Goal: Task Accomplishment & Management: Manage account settings

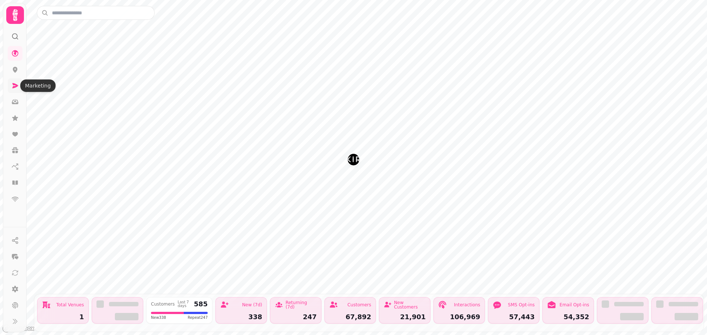
click at [15, 84] on icon at bounding box center [16, 85] width 6 height 5
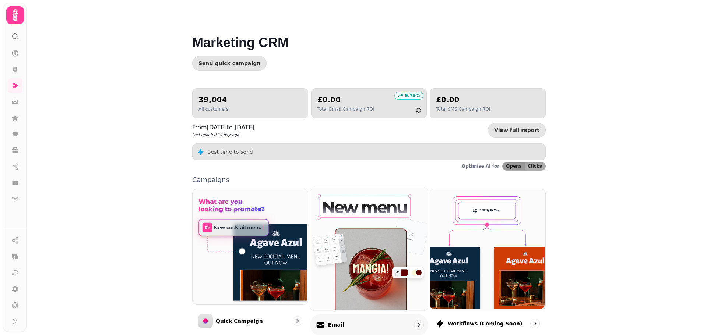
click at [386, 246] on img at bounding box center [367, 248] width 117 height 123
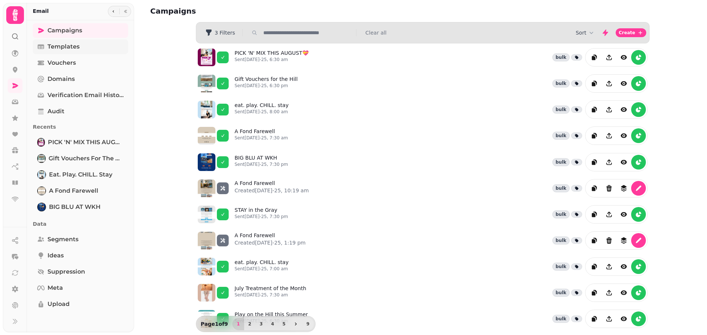
click at [62, 48] on span "Templates" at bounding box center [63, 46] width 32 height 9
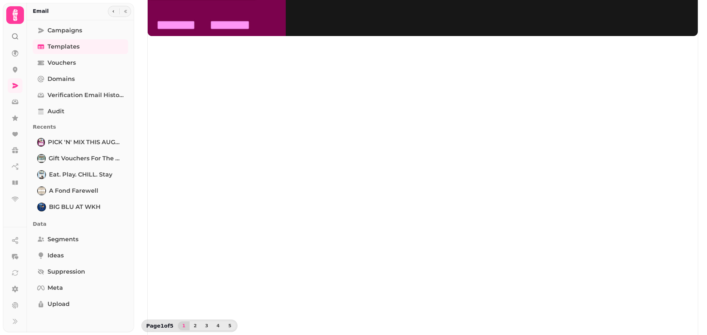
scroll to position [117, 0]
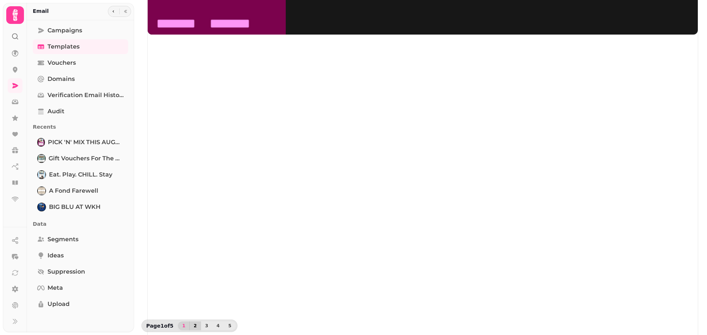
click at [195, 329] on button "2" at bounding box center [195, 326] width 12 height 9
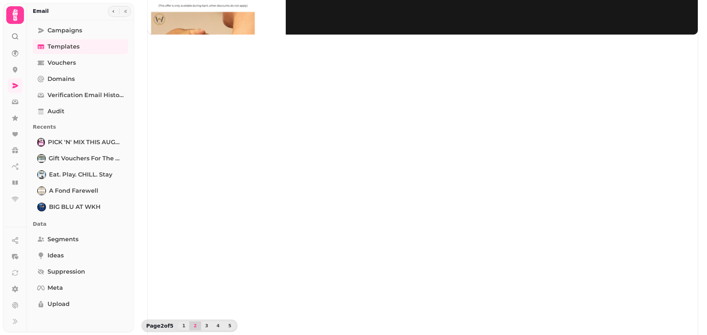
scroll to position [0, 0]
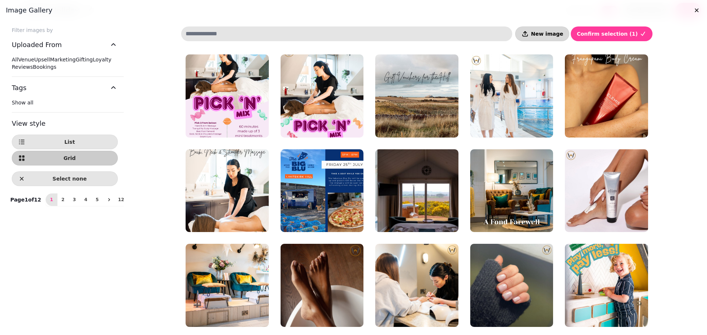
click at [563, 31] on span "New image" at bounding box center [547, 33] width 32 height 5
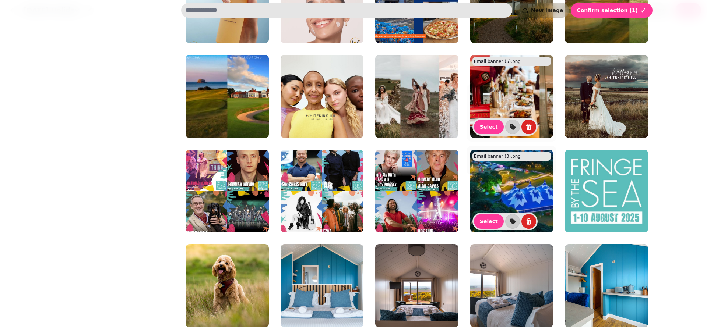
scroll to position [684, 0]
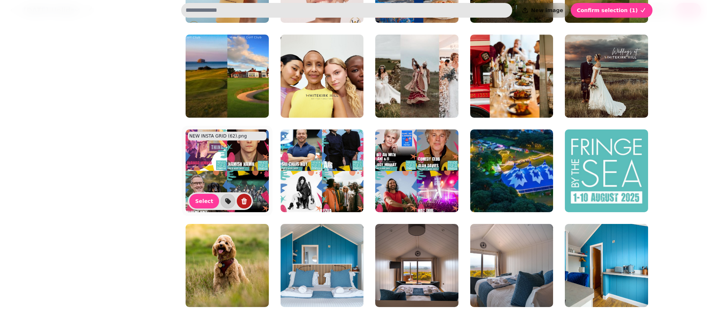
click at [241, 203] on icon "delete" at bounding box center [244, 201] width 6 height 7
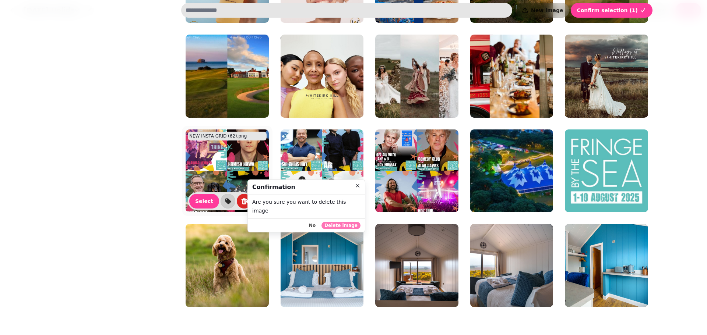
click at [342, 223] on span "Delete image" at bounding box center [340, 225] width 33 height 4
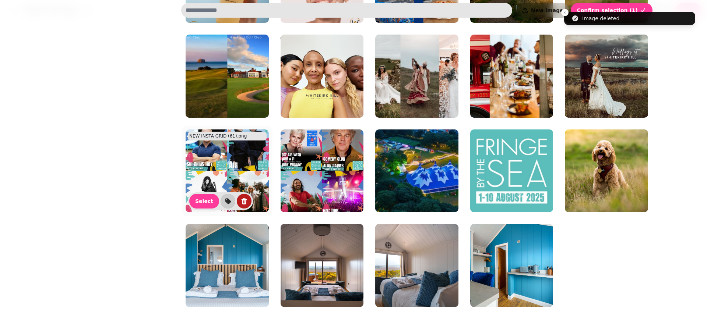
click at [240, 202] on icon "delete" at bounding box center [243, 201] width 7 height 7
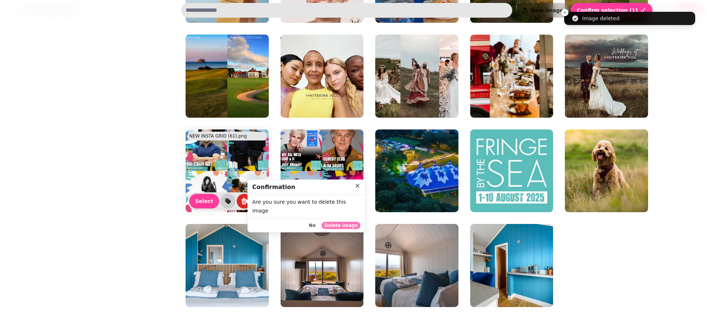
click at [349, 223] on span "Delete image" at bounding box center [340, 225] width 33 height 4
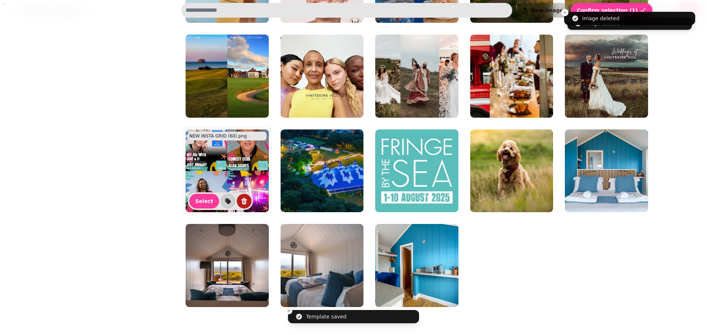
click at [240, 203] on icon "delete" at bounding box center [243, 201] width 7 height 7
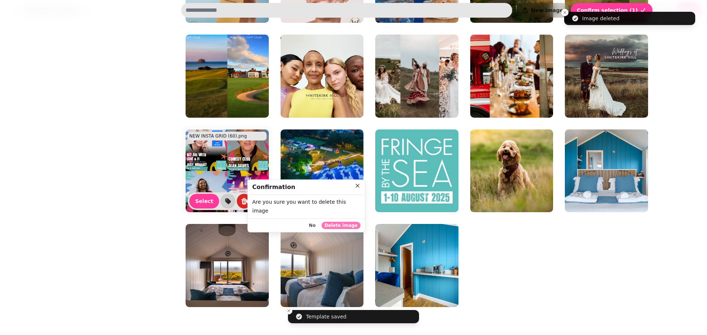
click at [354, 223] on span "Delete image" at bounding box center [340, 225] width 33 height 4
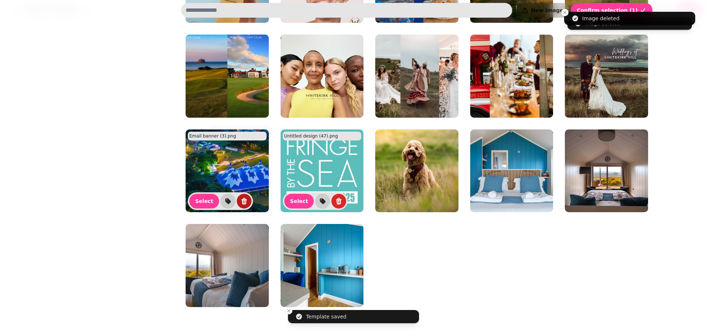
click at [240, 202] on icon "delete" at bounding box center [243, 201] width 7 height 7
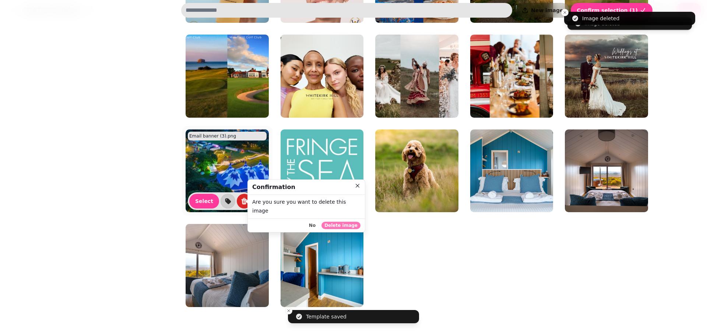
click at [357, 223] on span "Delete image" at bounding box center [340, 225] width 33 height 4
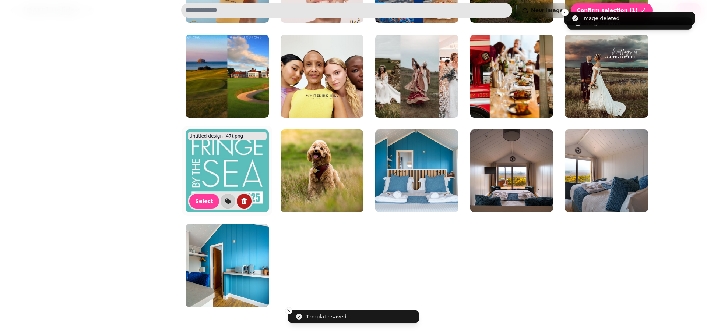
click at [240, 202] on icon "delete" at bounding box center [243, 201] width 7 height 7
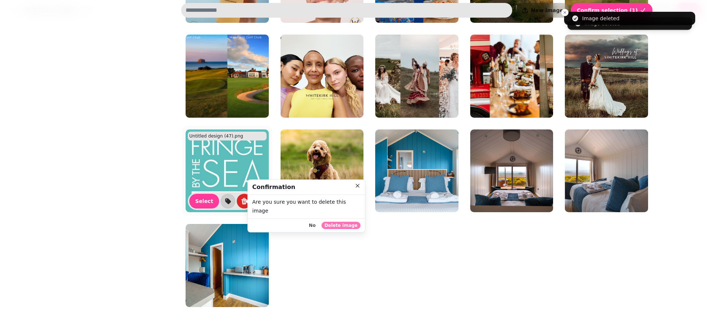
click at [356, 223] on span "Delete image" at bounding box center [340, 225] width 33 height 4
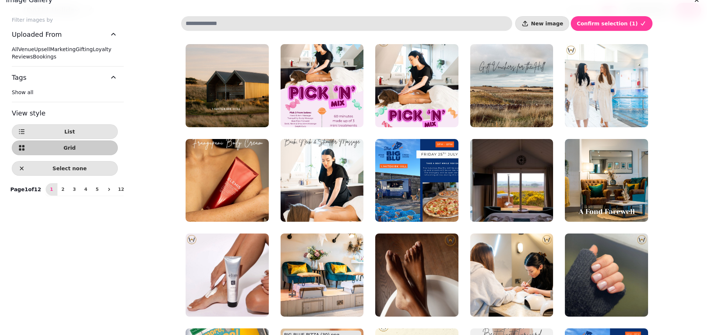
scroll to position [0, 0]
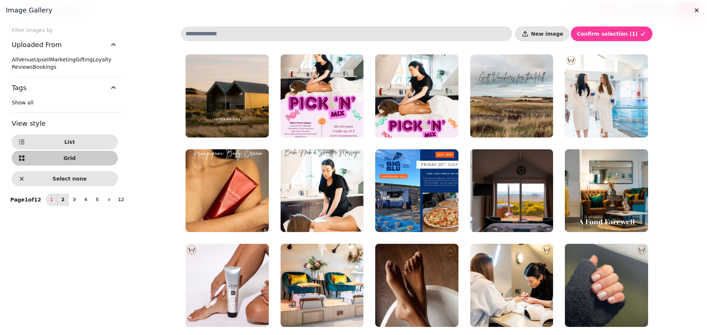
click at [57, 206] on button "2" at bounding box center [63, 200] width 12 height 13
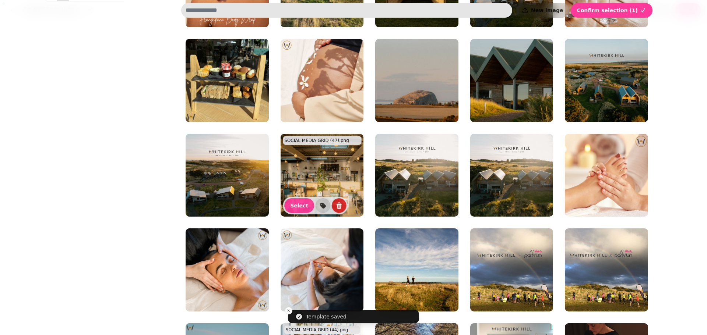
scroll to position [58, 0]
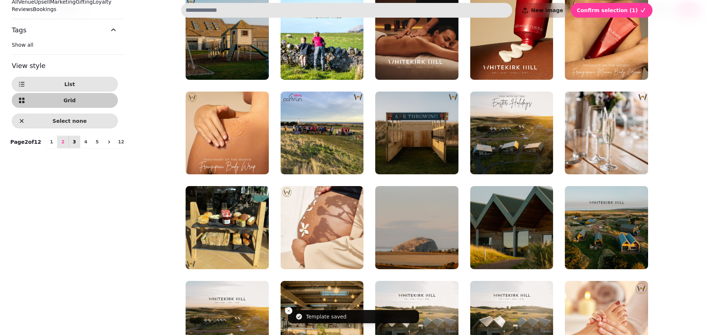
click at [71, 144] on span "3" at bounding box center [74, 142] width 6 height 4
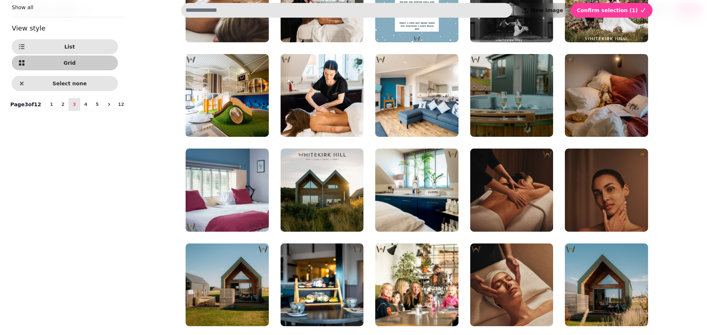
scroll to position [21, 0]
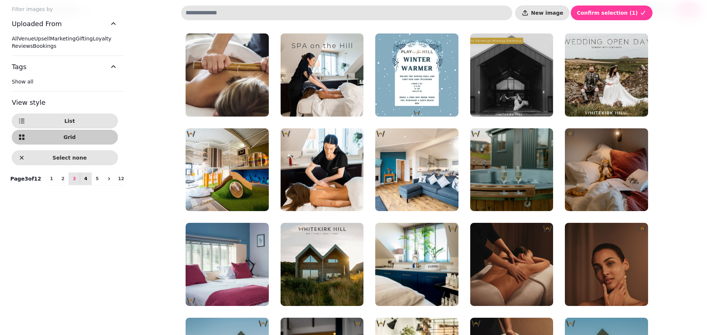
click at [80, 185] on button "4" at bounding box center [86, 179] width 12 height 13
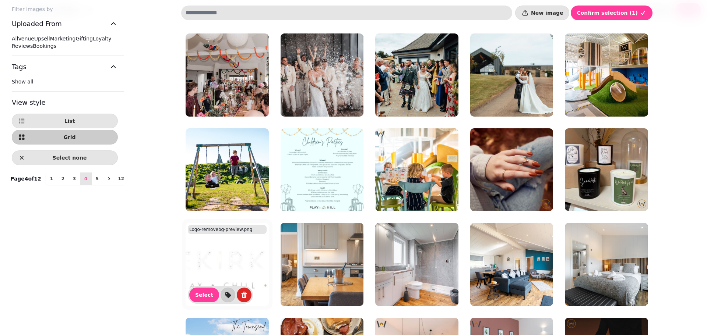
click at [228, 268] on img at bounding box center [227, 264] width 83 height 83
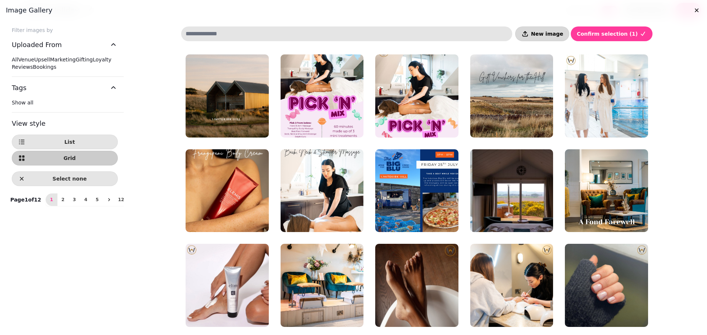
click at [558, 37] on button "New image" at bounding box center [542, 34] width 54 height 15
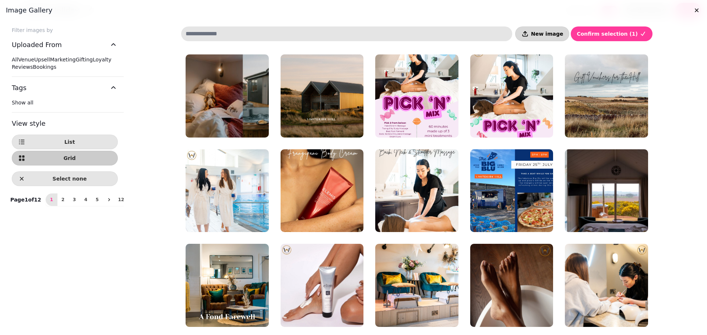
click at [560, 35] on span "New image" at bounding box center [547, 33] width 32 height 5
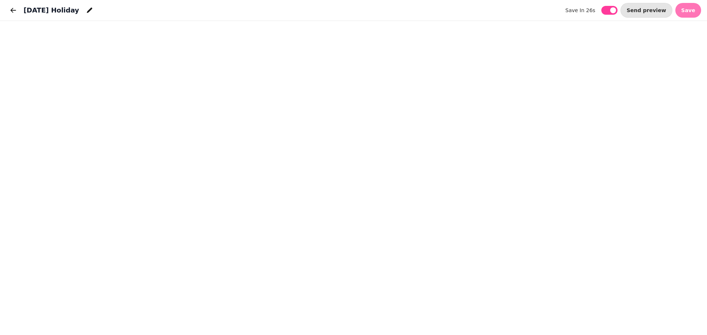
click at [692, 8] on span "Save" at bounding box center [688, 10] width 14 height 5
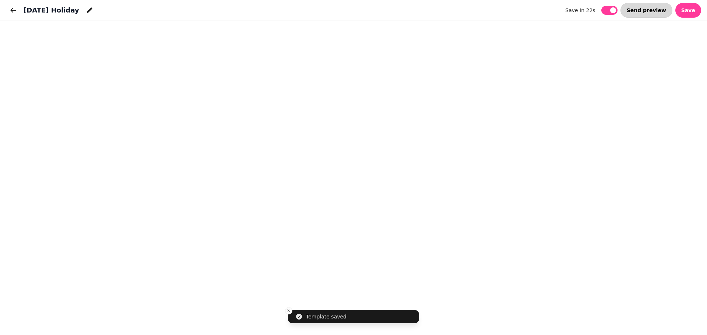
click at [652, 8] on span "Send preview" at bounding box center [646, 10] width 39 height 5
select select "**********"
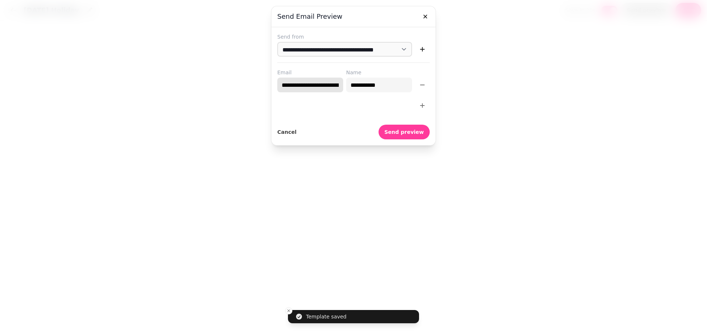
scroll to position [0, 11]
drag, startPoint x: 280, startPoint y: 86, endPoint x: 387, endPoint y: 88, distance: 106.4
click at [387, 88] on div "**********" at bounding box center [353, 81] width 152 height 24
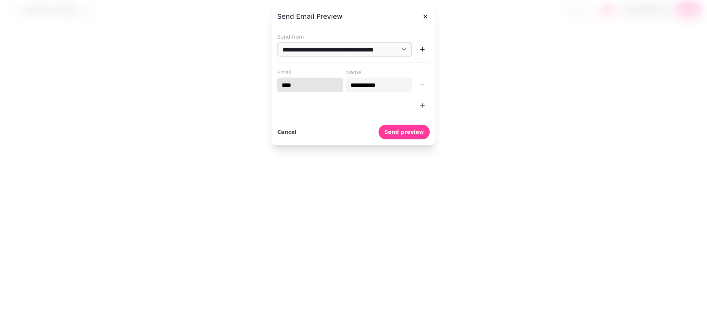
type input "**********"
click at [396, 88] on input "**********" at bounding box center [379, 85] width 66 height 15
click at [396, 106] on div at bounding box center [353, 105] width 152 height 15
click at [422, 105] on icon "button" at bounding box center [422, 105] width 5 height 5
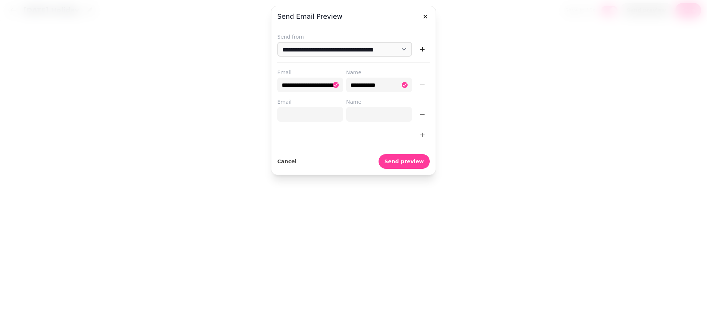
click at [308, 113] on input "Email" at bounding box center [310, 114] width 66 height 15
type input "**********"
click at [352, 115] on input "Name" at bounding box center [379, 114] width 66 height 15
type input "*******"
click at [411, 164] on span "Send preview" at bounding box center [403, 161] width 39 height 5
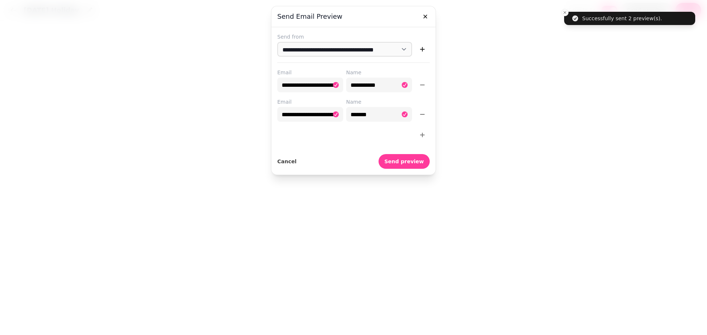
click at [546, 141] on div at bounding box center [353, 167] width 707 height 335
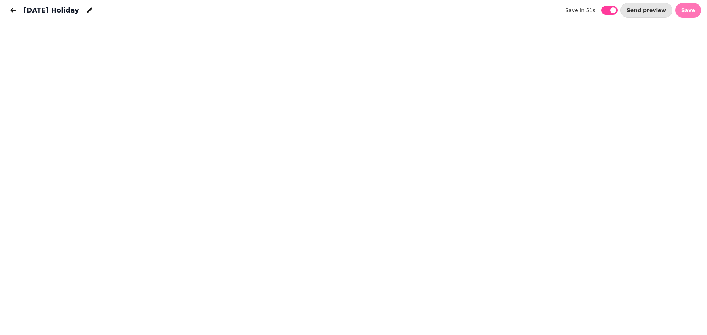
click at [693, 6] on button "Save" at bounding box center [688, 10] width 26 height 15
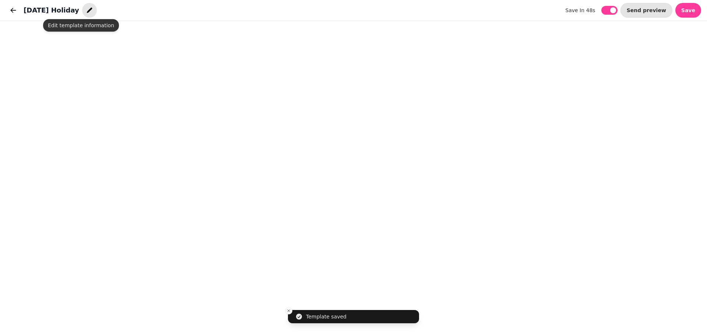
click at [87, 11] on icon "button" at bounding box center [90, 11] width 6 height 6
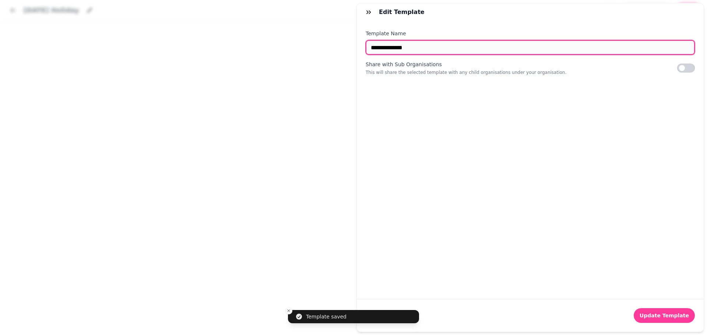
drag, startPoint x: 344, startPoint y: 50, endPoint x: 331, endPoint y: 46, distance: 13.8
click at [331, 46] on div "**********" at bounding box center [353, 174] width 707 height 324
click at [371, 49] on input "**********" at bounding box center [530, 47] width 329 height 15
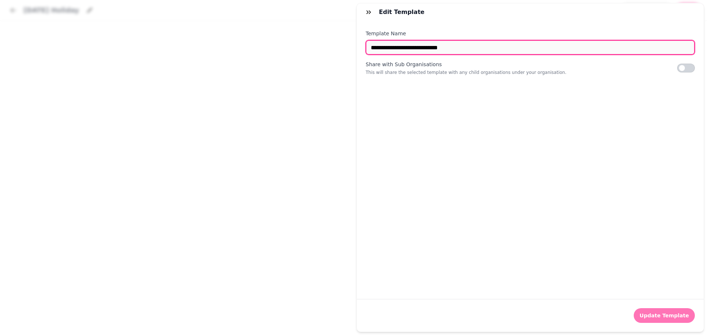
type input "**********"
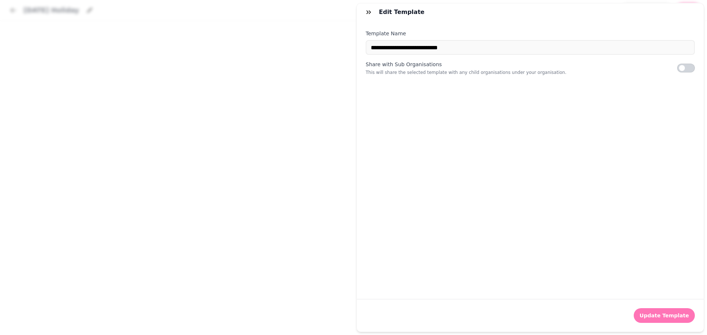
click at [675, 313] on span "Update Template" at bounding box center [663, 315] width 49 height 5
click at [668, 313] on span "Update Template" at bounding box center [663, 315] width 49 height 5
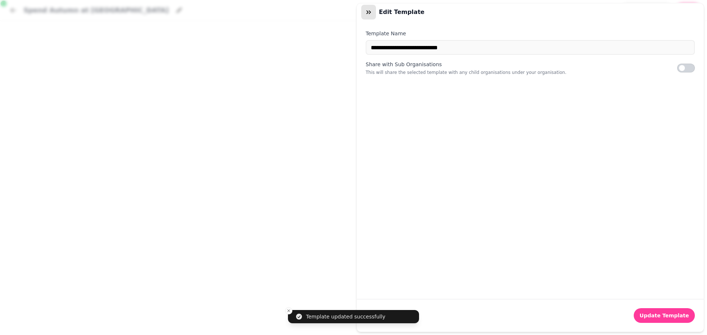
click at [371, 12] on icon "button" at bounding box center [368, 11] width 7 height 7
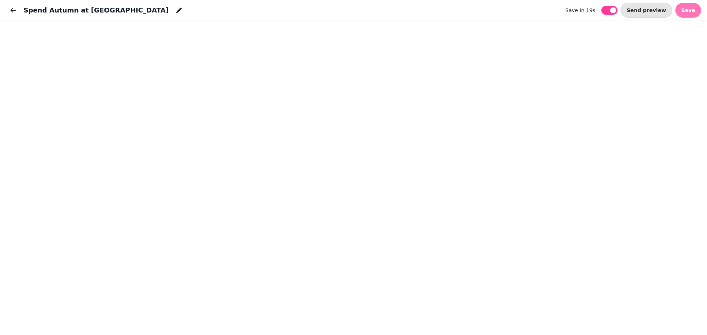
click at [687, 12] on span "Save" at bounding box center [688, 10] width 14 height 5
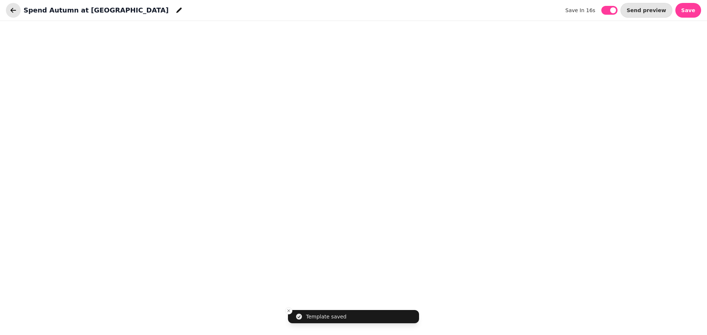
click at [14, 11] on icon "button" at bounding box center [13, 10] width 7 height 7
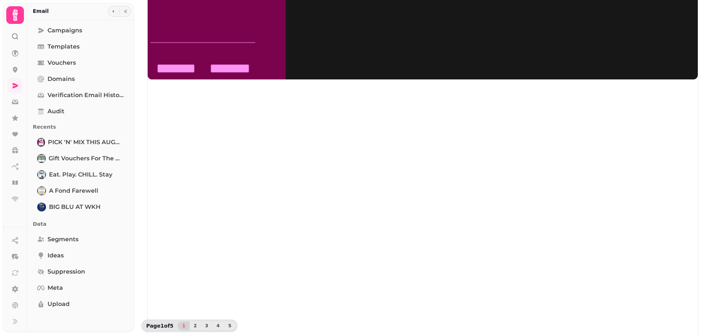
scroll to position [117, 0]
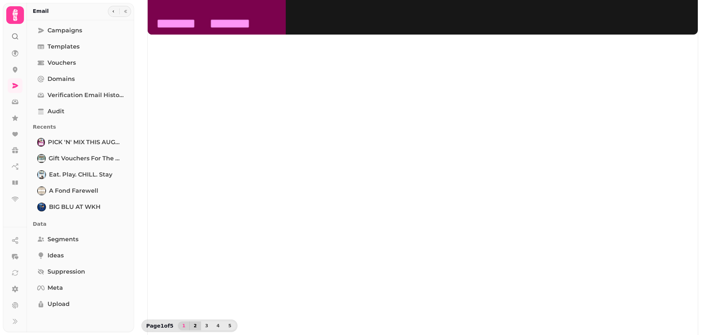
click at [193, 327] on span "2" at bounding box center [195, 326] width 6 height 4
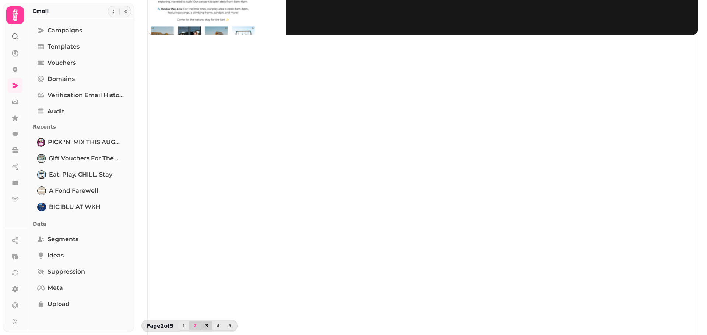
click at [204, 327] on span "3" at bounding box center [207, 326] width 6 height 4
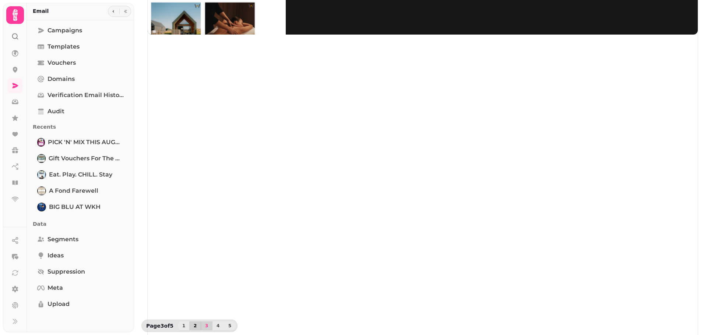
click at [195, 326] on span "2" at bounding box center [195, 326] width 6 height 4
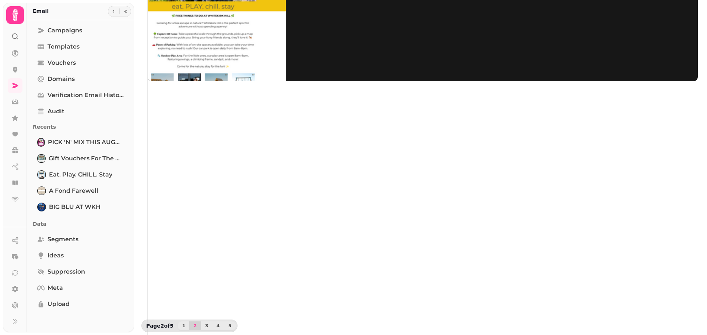
scroll to position [110, 0]
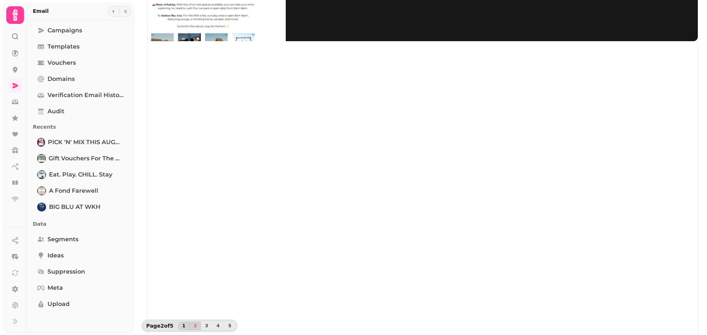
click at [182, 327] on span "1" at bounding box center [184, 326] width 6 height 4
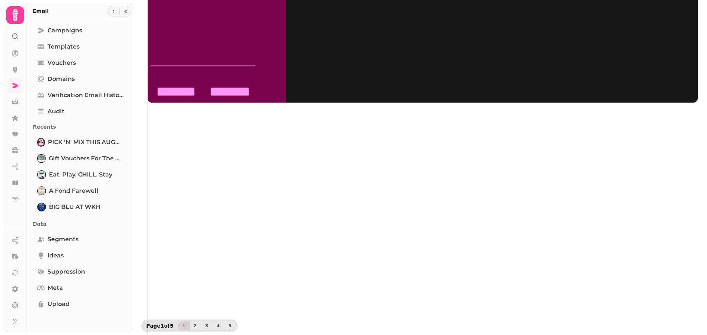
scroll to position [0, 0]
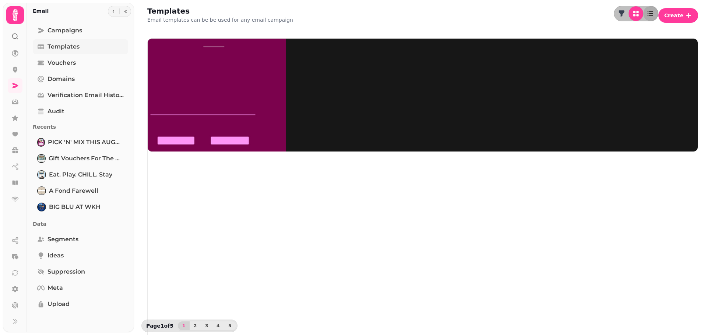
click at [77, 45] on span "Templates" at bounding box center [63, 46] width 32 height 9
click at [70, 32] on span "Campaigns" at bounding box center [64, 30] width 35 height 9
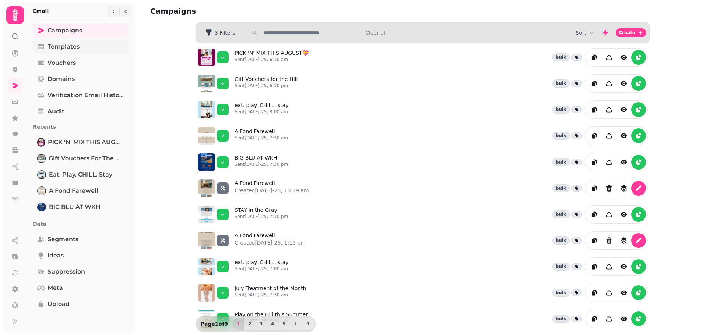
click at [66, 50] on span "Templates" at bounding box center [63, 46] width 32 height 9
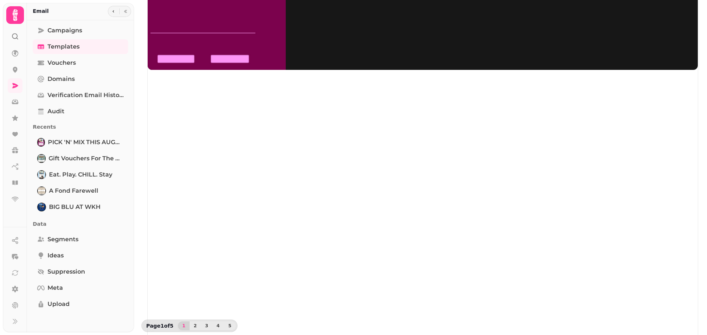
scroll to position [110, 0]
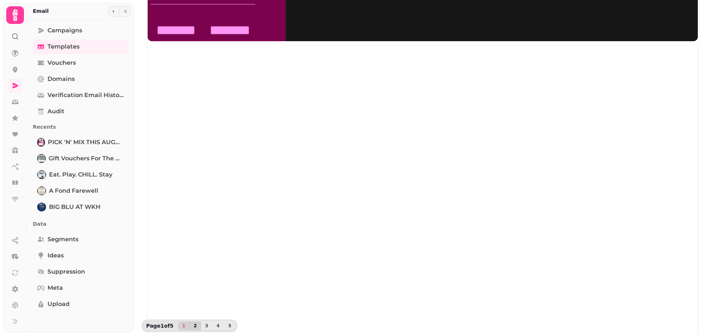
click at [189, 328] on button "2" at bounding box center [195, 326] width 12 height 9
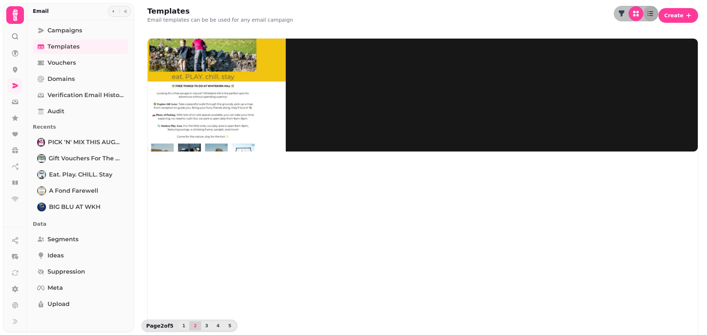
scroll to position [117, 0]
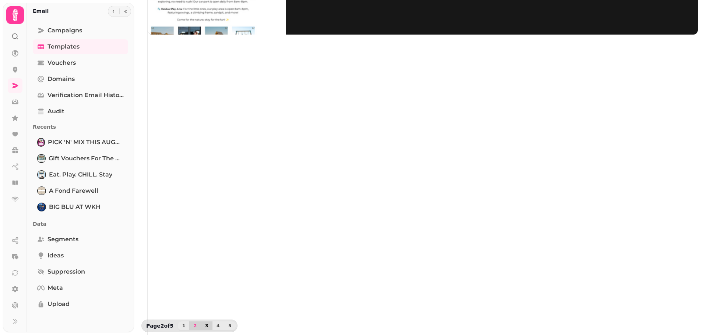
click at [204, 327] on span "3" at bounding box center [207, 326] width 6 height 4
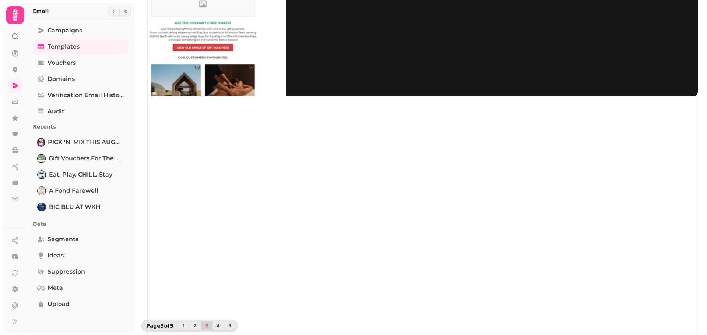
scroll to position [0, 0]
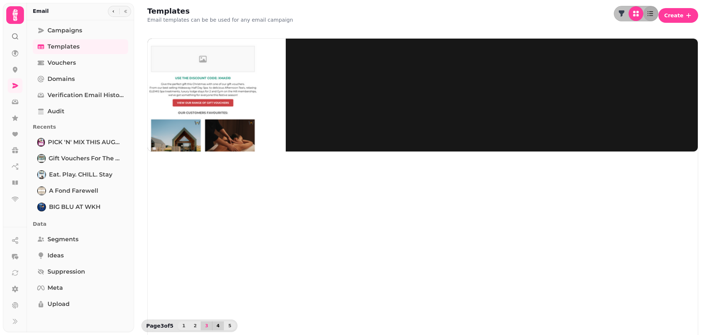
click at [217, 324] on span "4" at bounding box center [218, 326] width 6 height 4
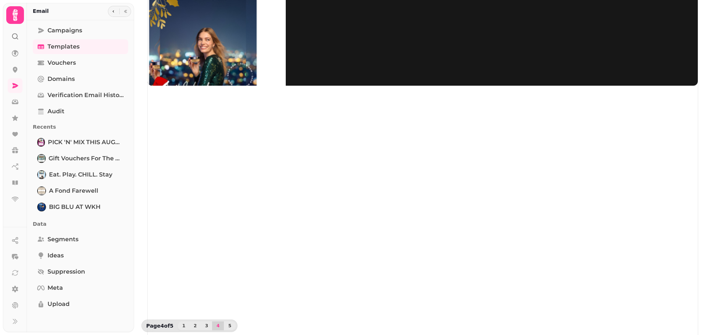
scroll to position [117, 0]
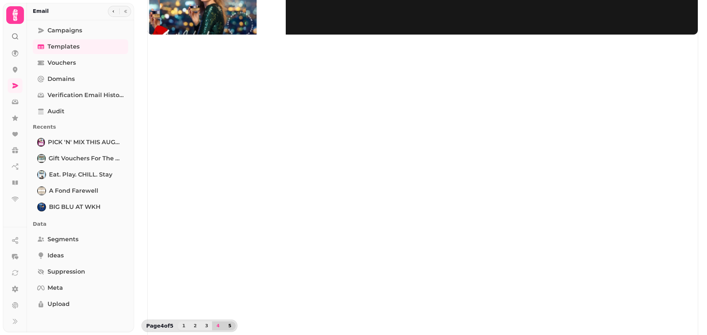
click at [228, 326] on span "5" at bounding box center [230, 326] width 6 height 4
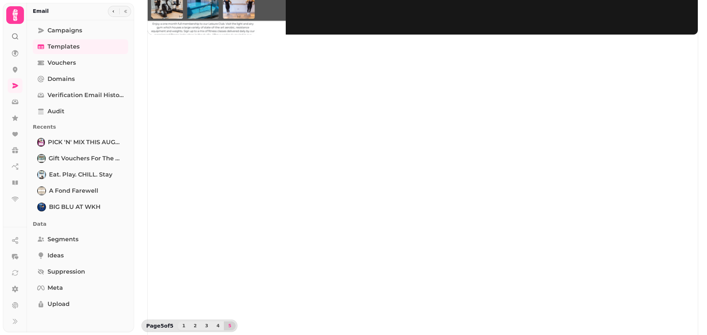
scroll to position [0, 0]
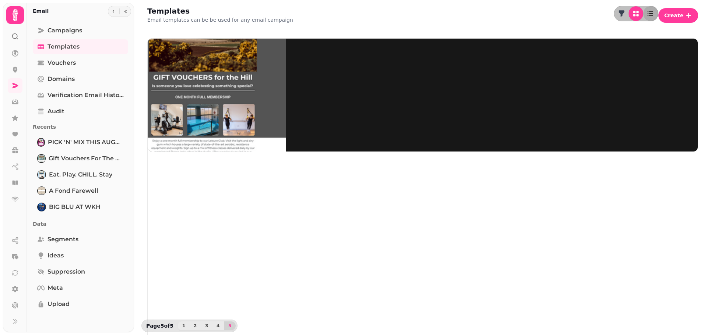
click at [215, 324] on span "4" at bounding box center [218, 326] width 6 height 4
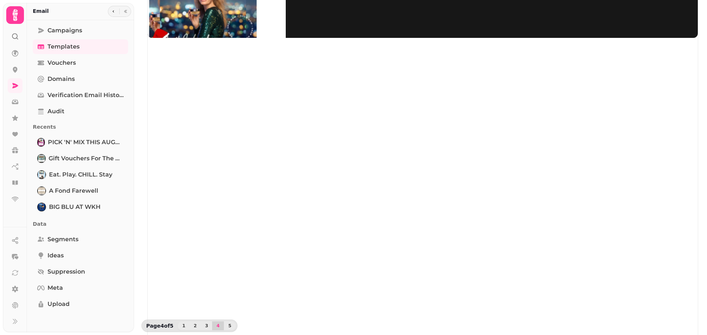
scroll to position [117, 0]
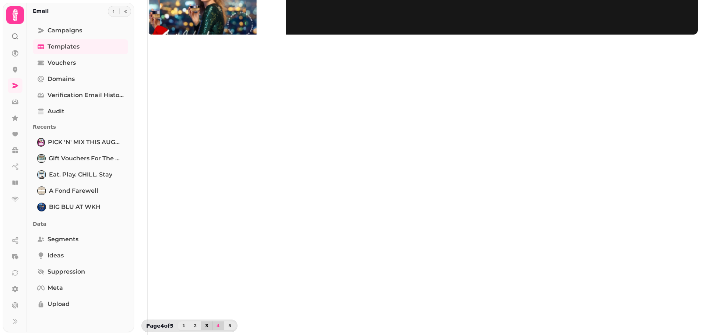
click at [204, 325] on span "3" at bounding box center [207, 326] width 6 height 4
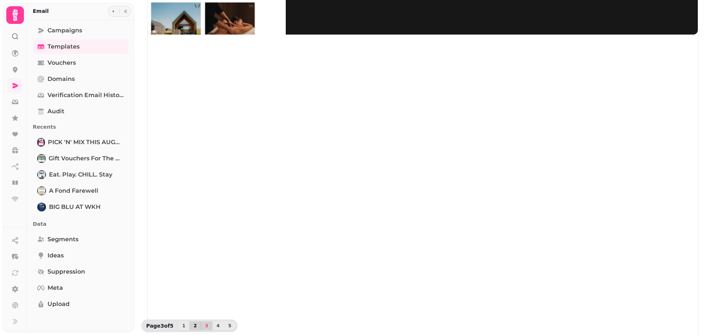
click at [195, 328] on span "2" at bounding box center [195, 326] width 6 height 4
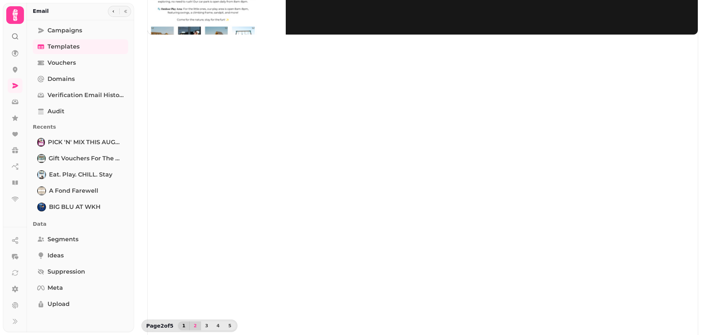
click at [181, 327] on span "1" at bounding box center [184, 326] width 6 height 4
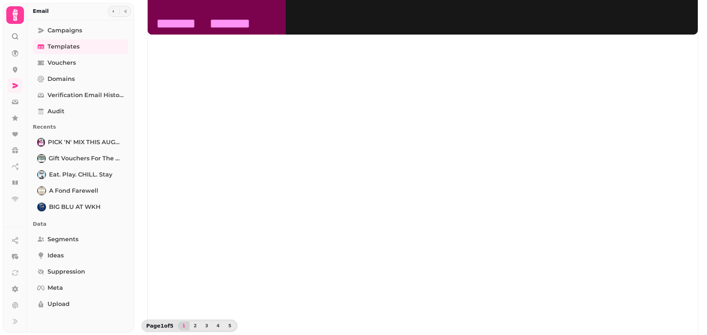
click at [17, 14] on icon at bounding box center [15, 15] width 5 height 12
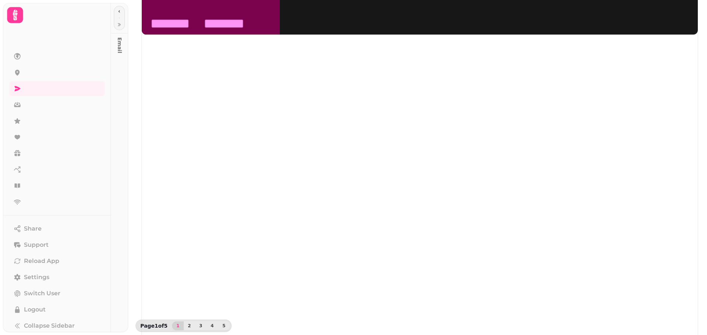
scroll to position [117, 0]
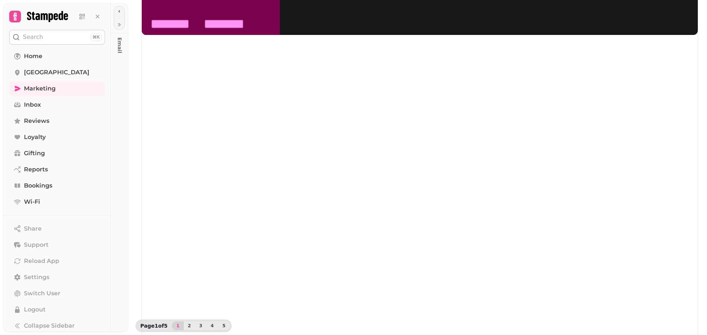
click at [17, 14] on icon at bounding box center [15, 16] width 10 height 10
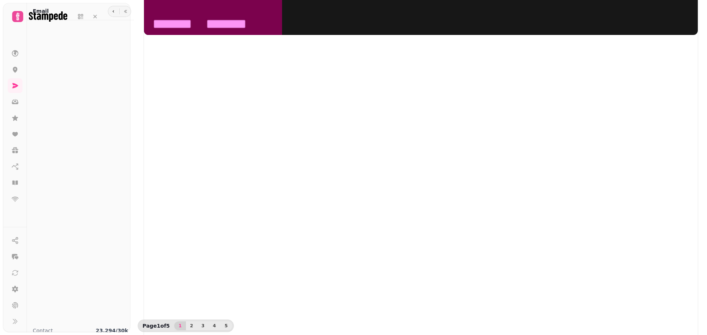
scroll to position [117, 0]
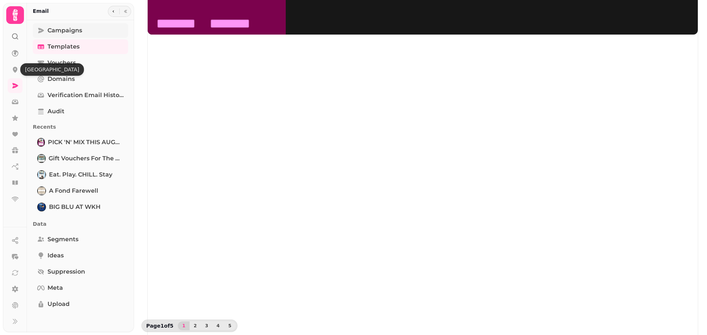
click at [60, 29] on span "Campaigns" at bounding box center [64, 30] width 35 height 9
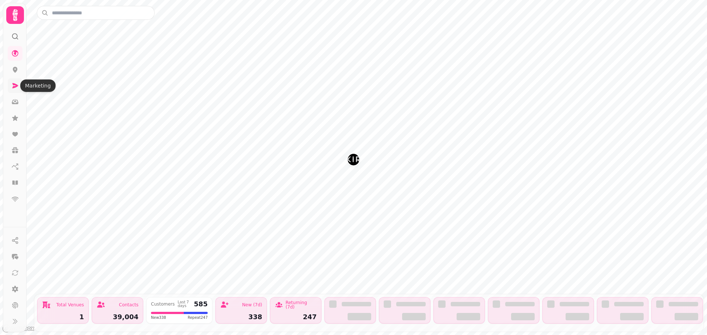
click at [15, 87] on icon at bounding box center [16, 85] width 6 height 5
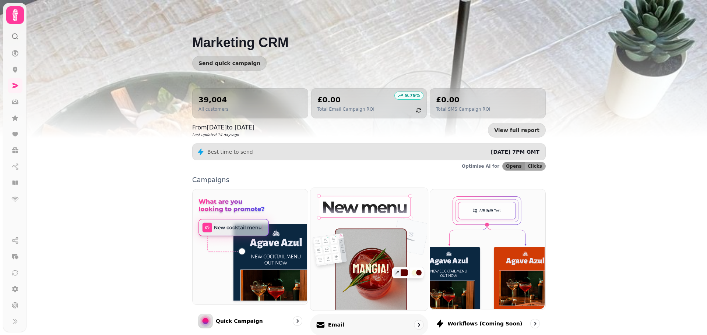
click at [343, 260] on img at bounding box center [367, 248] width 117 height 123
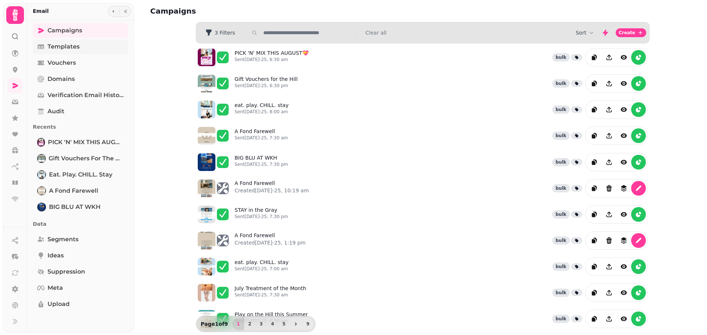
click at [76, 46] on span "Templates" at bounding box center [63, 46] width 32 height 9
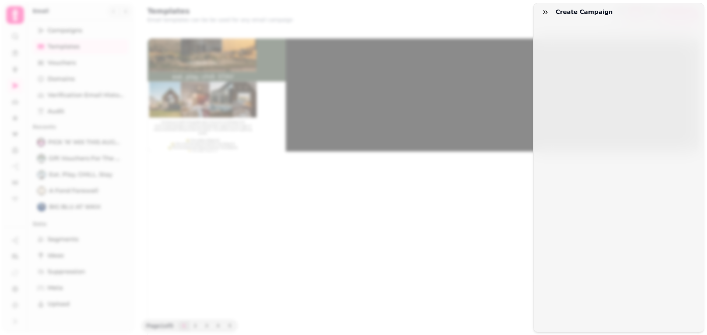
select select "**********"
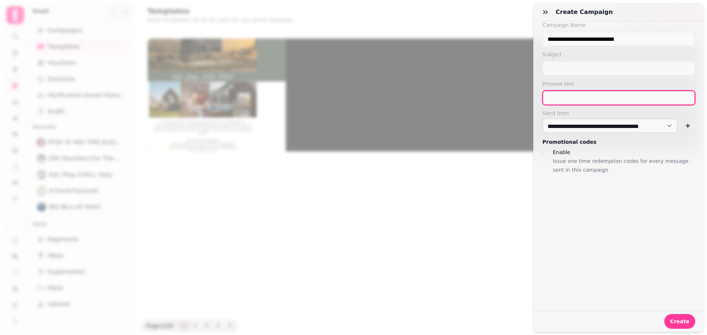
click at [583, 97] on input "text" at bounding box center [618, 98] width 153 height 15
paste input "**********"
type input "**********"
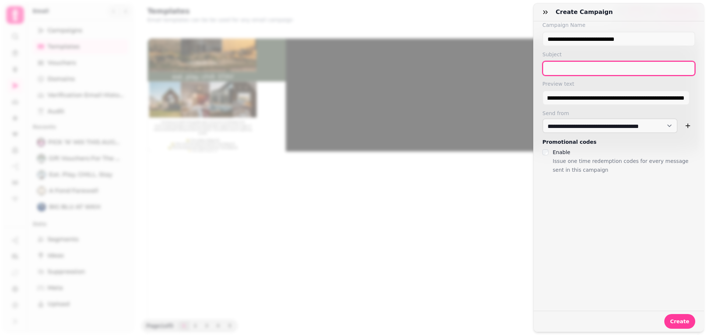
click at [578, 66] on input "text" at bounding box center [618, 68] width 153 height 15
drag, startPoint x: 546, startPoint y: 100, endPoint x: 701, endPoint y: 94, distance: 155.1
click at [701, 94] on div "**********" at bounding box center [618, 176] width 170 height 311
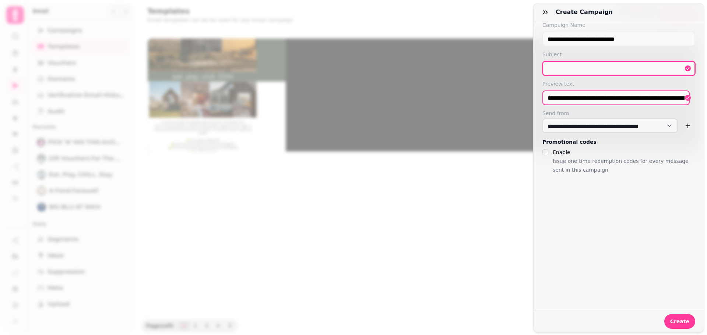
click at [593, 73] on input "text" at bounding box center [618, 68] width 153 height 15
type input "*"
type input "**********"
click at [679, 319] on span "Create" at bounding box center [679, 321] width 19 height 5
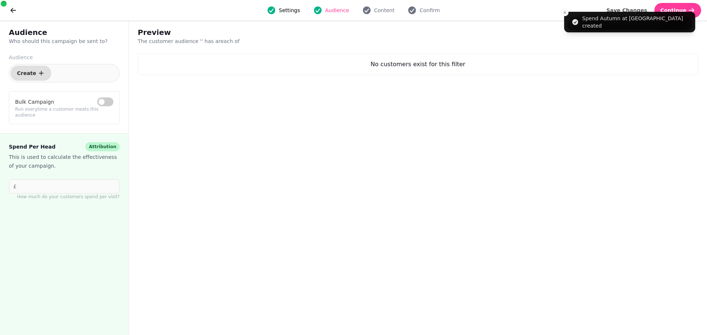
select select "***"
select select "**"
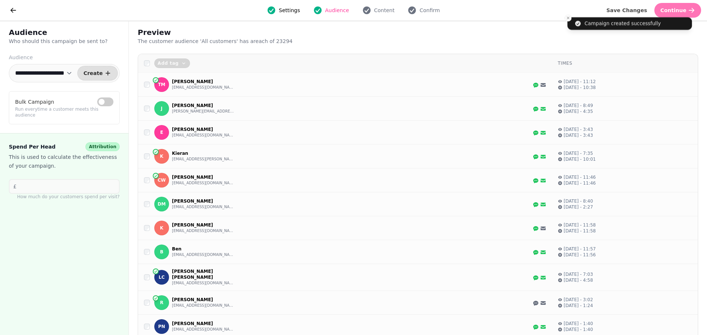
click at [695, 6] on button "Continue" at bounding box center [677, 10] width 47 height 15
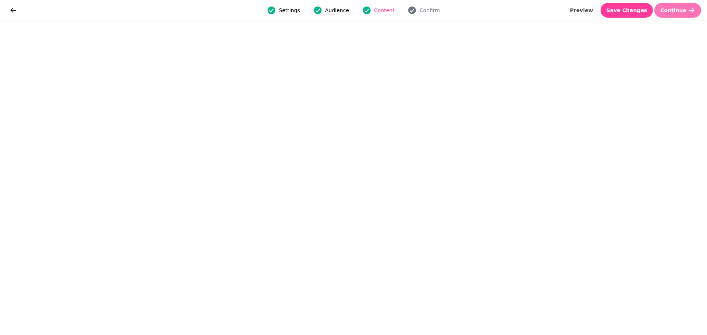
click at [680, 8] on span "Continue" at bounding box center [673, 10] width 26 height 5
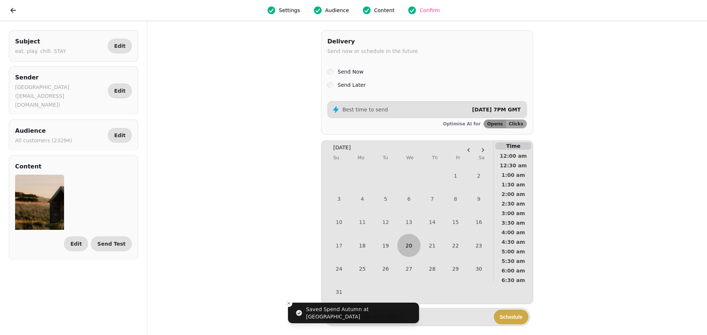
click at [413, 247] on button "20" at bounding box center [408, 245] width 23 height 23
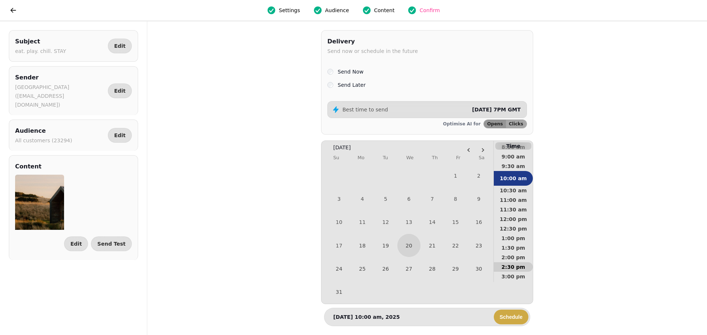
scroll to position [184, 0]
click at [512, 196] on span "11:30 am" at bounding box center [513, 197] width 27 height 5
click at [511, 317] on span "Schedule" at bounding box center [511, 317] width 23 height 5
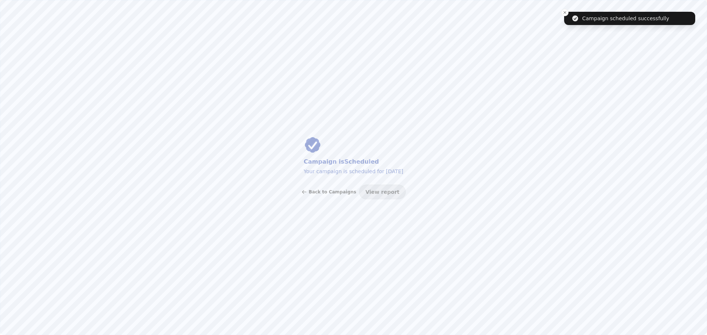
click at [340, 194] on span "Back to Campaigns" at bounding box center [331, 192] width 47 height 4
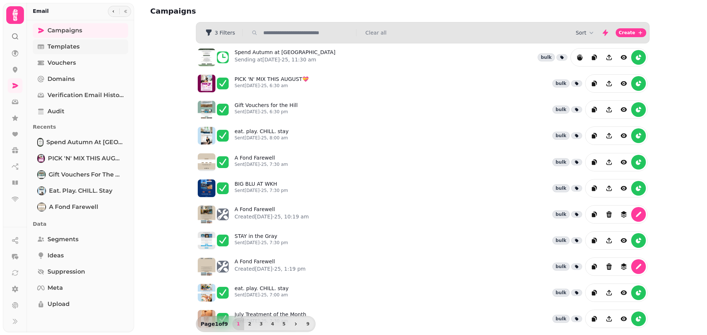
click at [52, 50] on span "Templates" at bounding box center [63, 46] width 32 height 9
